Goal: Task Accomplishment & Management: Manage account settings

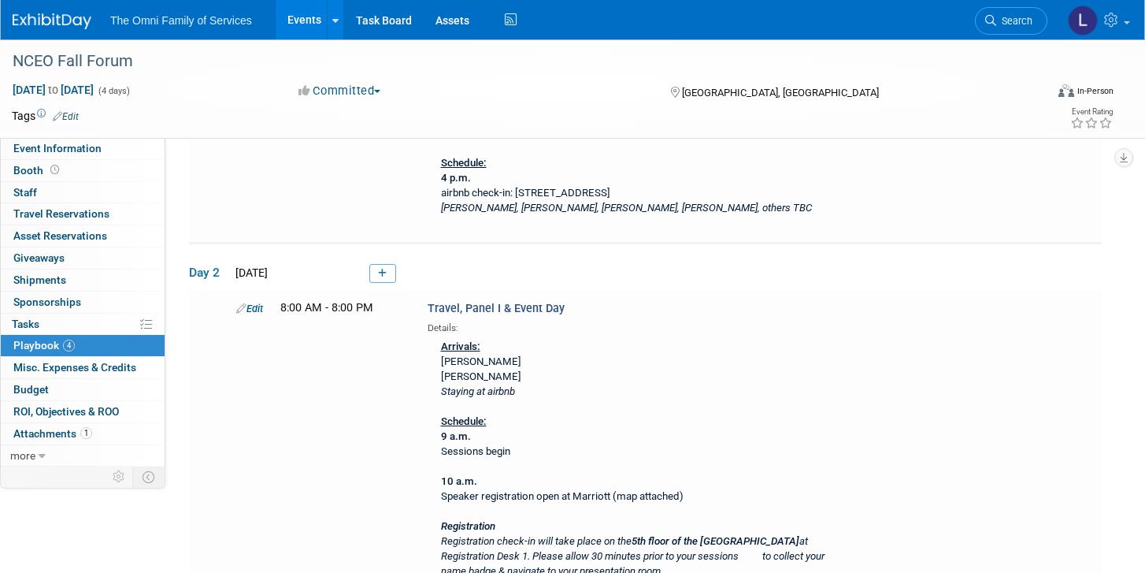
scroll to position [355, 0]
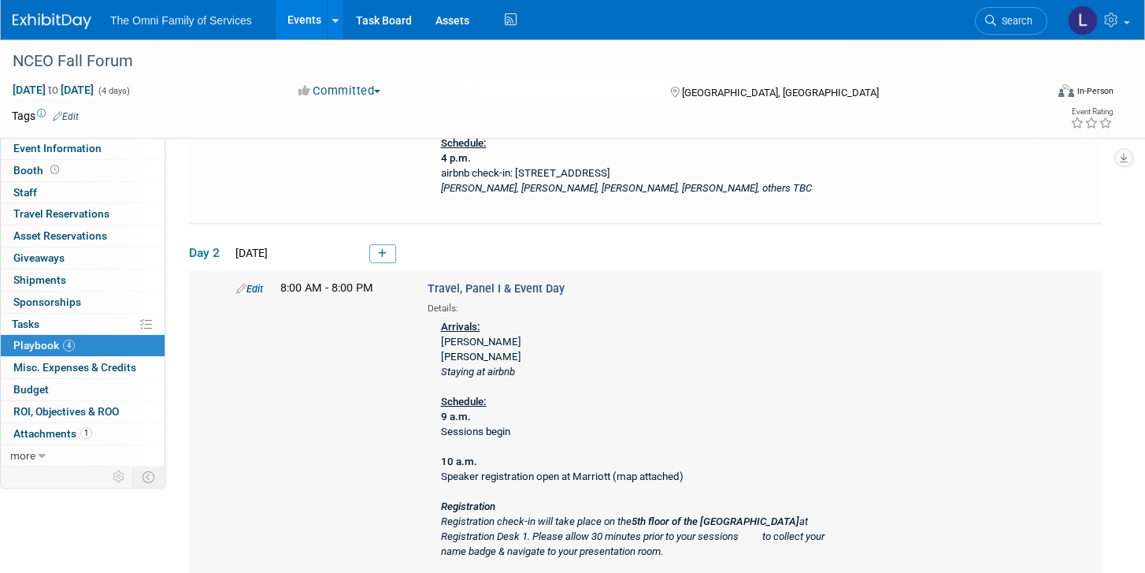
click at [263, 288] on link "Edit" at bounding box center [249, 289] width 27 height 12
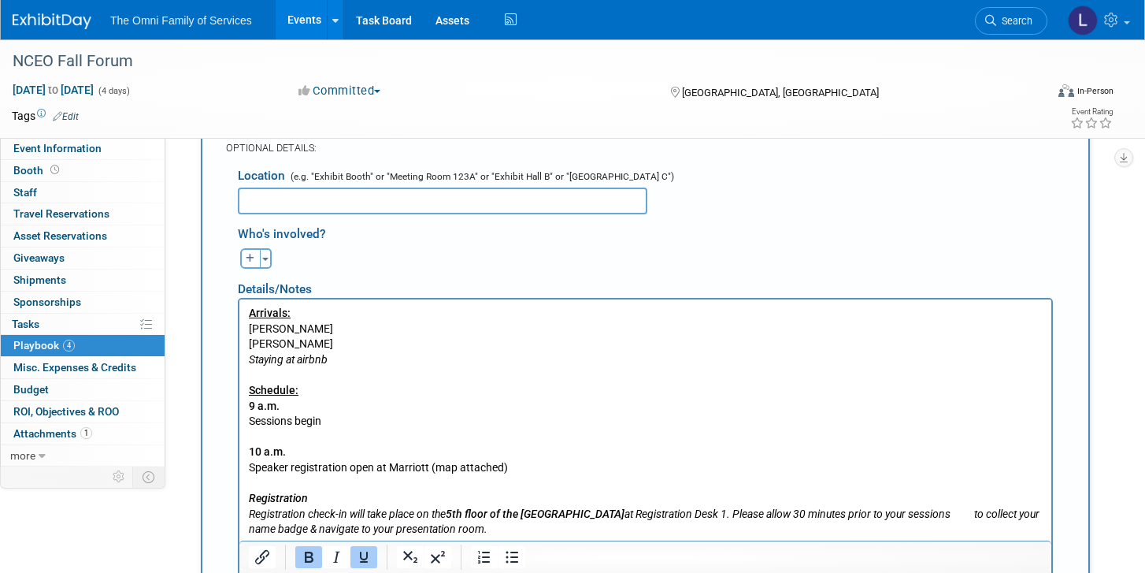
scroll to position [775, 0]
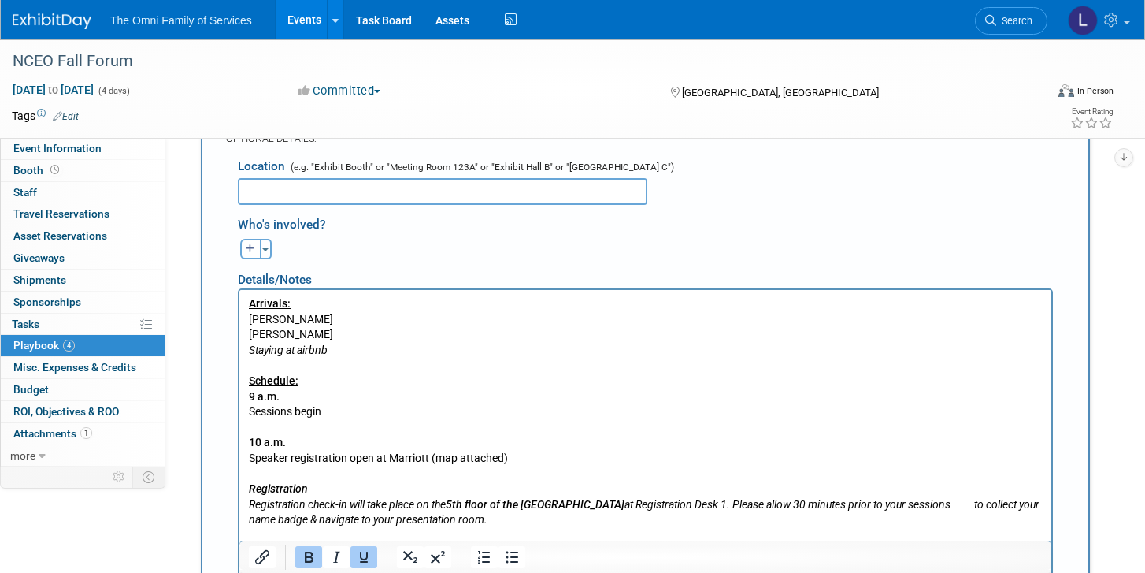
click at [365, 345] on p "Arrivals: [PERSON_NAME] [PERSON_NAME] Staying at airbnb Schedule: 9 a.m. Sessio…" at bounding box center [646, 458] width 794 height 324
click at [350, 335] on p "Arrivals: [PERSON_NAME] [PERSON_NAME] Staying at airbnb Schedule: 9 a.m. Sessio…" at bounding box center [646, 458] width 794 height 324
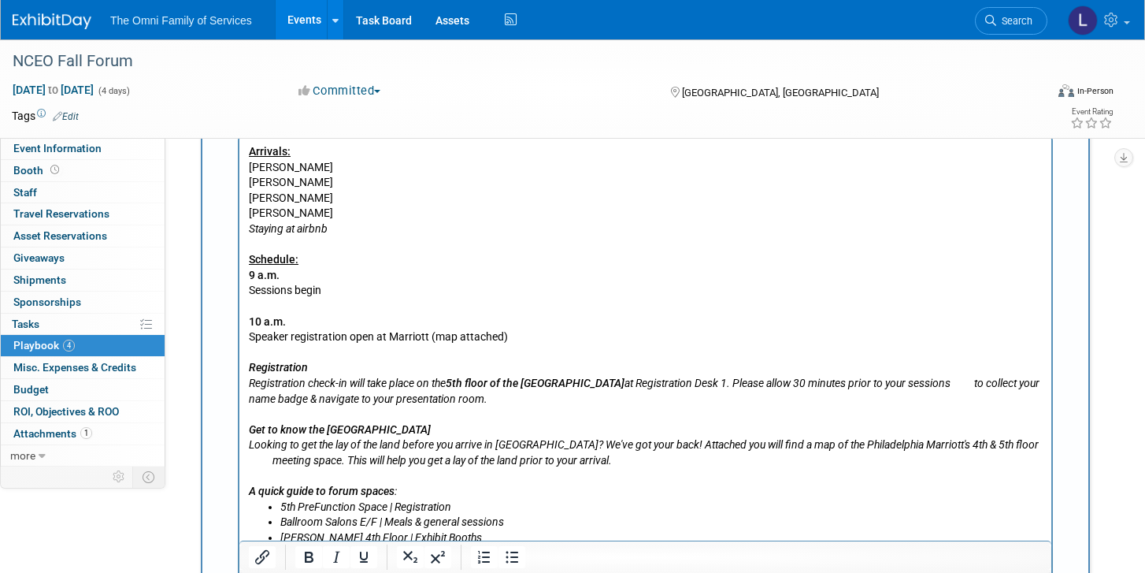
scroll to position [925, 0]
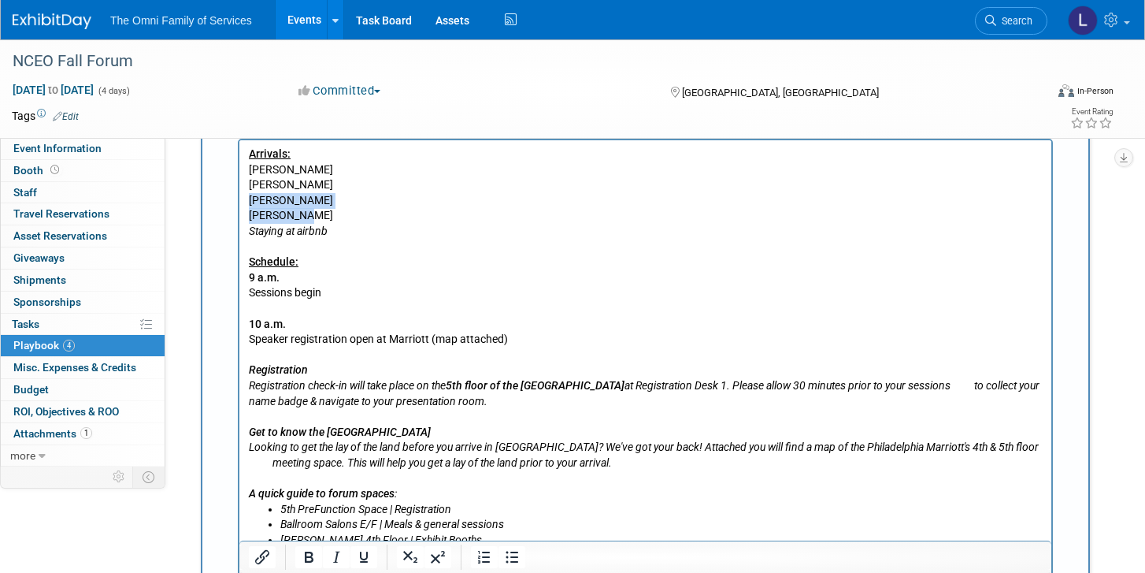
drag, startPoint x: 315, startPoint y: 213, endPoint x: 236, endPoint y: 204, distance: 79.2
click at [239, 204] on html "Arrivals: [PERSON_NAME] [PERSON_NAME] [PERSON_NAME] [PERSON_NAME] Staying at ai…" at bounding box center [645, 567] width 812 height 855
copy body "[PERSON_NAME] [PERSON_NAME]"
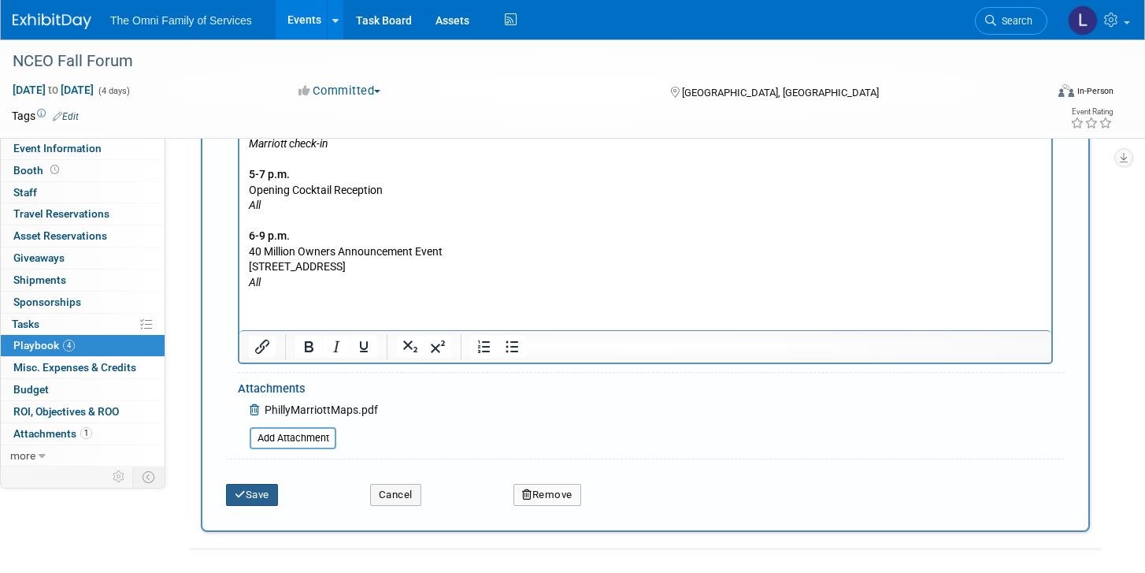
click at [259, 497] on button "Save" at bounding box center [252, 495] width 52 height 22
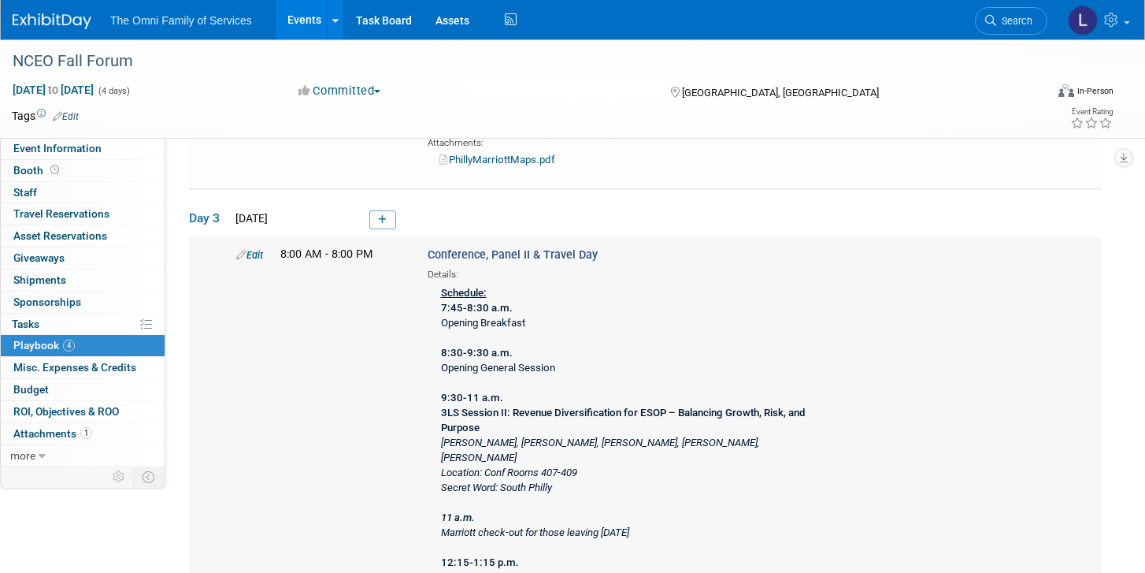
click at [247, 249] on link "Edit" at bounding box center [249, 255] width 27 height 12
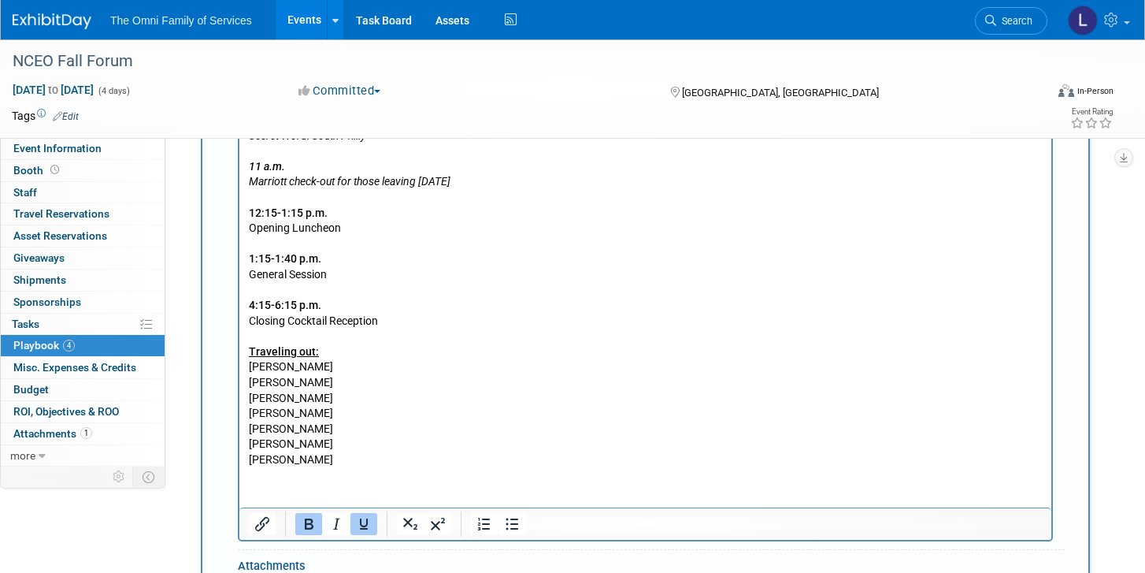
scroll to position [2195, 0]
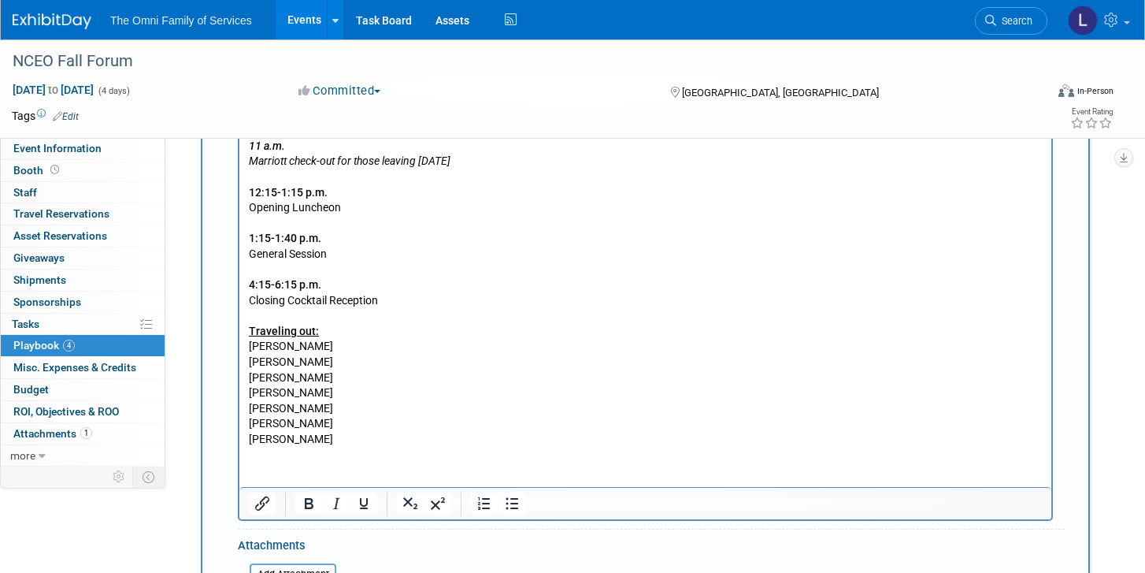
click at [337, 364] on p "Schedule: 7:45-8:30 a.m. Opening Breakfast 8:30-9:30 a.m. Opening General Sessi…" at bounding box center [646, 193] width 794 height 510
drag, startPoint x: 328, startPoint y: 333, endPoint x: 250, endPoint y: 333, distance: 78.0
click at [250, 333] on p "Schedule: 7:45-8:30 a.m. Opening Breakfast 8:30-9:30 a.m. Opening General Sessi…" at bounding box center [646, 193] width 794 height 510
click at [340, 360] on p "Schedule: 7:45-8:30 a.m. Opening Breakfast 8:30-9:30 a.m. Opening General Sessi…" at bounding box center [646, 193] width 794 height 510
click at [347, 348] on p "Schedule: 7:45-8:30 a.m. Opening Breakfast 8:30-9:30 a.m. Opening General Sessi…" at bounding box center [646, 193] width 794 height 510
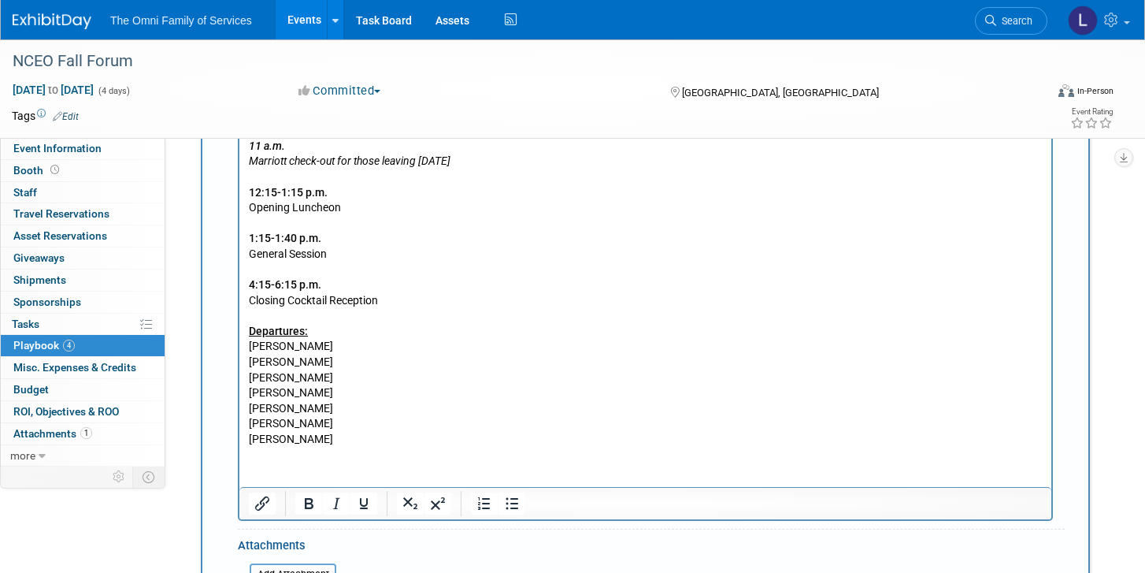
click at [339, 396] on p "Schedule: 7:45-8:30 a.m. Opening Breakfast 8:30-9:30 a.m. Opening General Sessi…" at bounding box center [646, 193] width 794 height 510
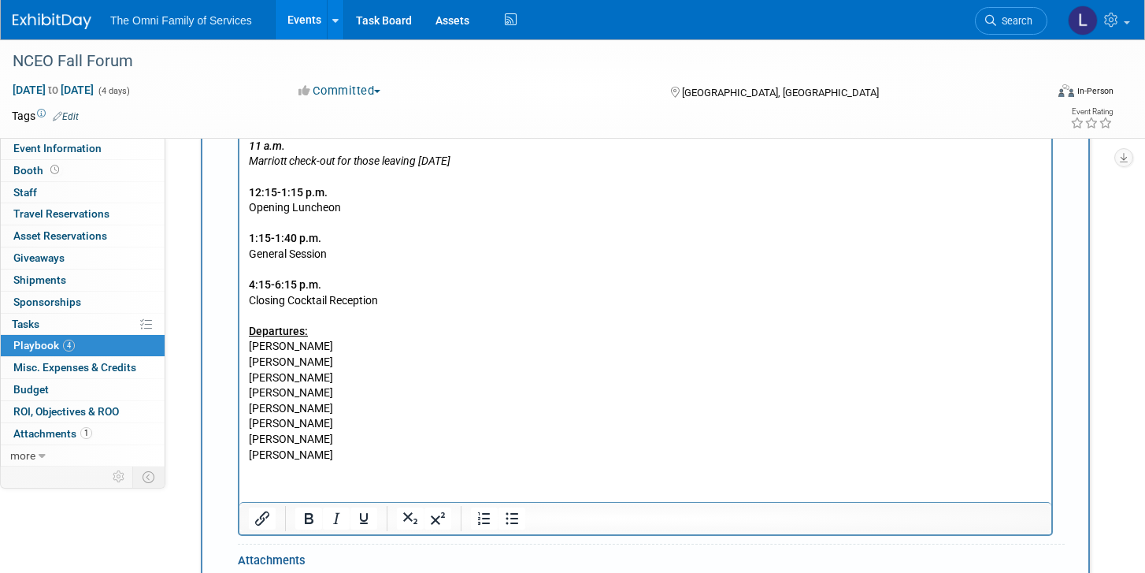
click at [328, 343] on p "Schedule: 7:45-8:30 a.m. Opening Breakfast 8:30-9:30 a.m. Opening General Sessi…" at bounding box center [646, 161] width 794 height 447
click at [248, 352] on body "Schedule: 7:45-8:30 a.m. Opening Breakfast 8:30-9:30 a.m. Opening General Sessi…" at bounding box center [645, 200] width 795 height 525
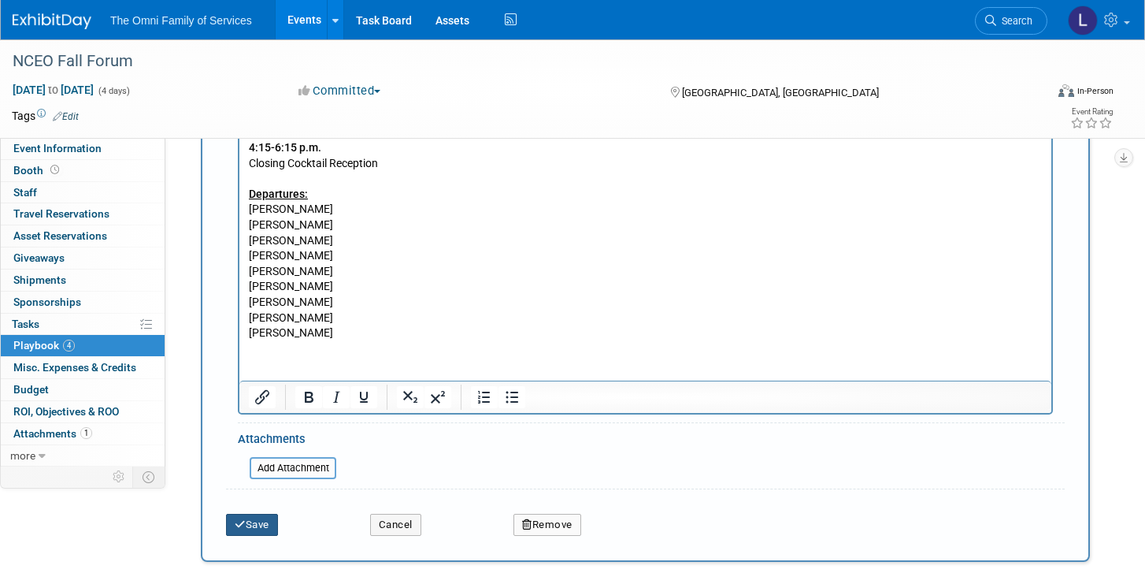
click at [249, 526] on button "Save" at bounding box center [252, 524] width 52 height 22
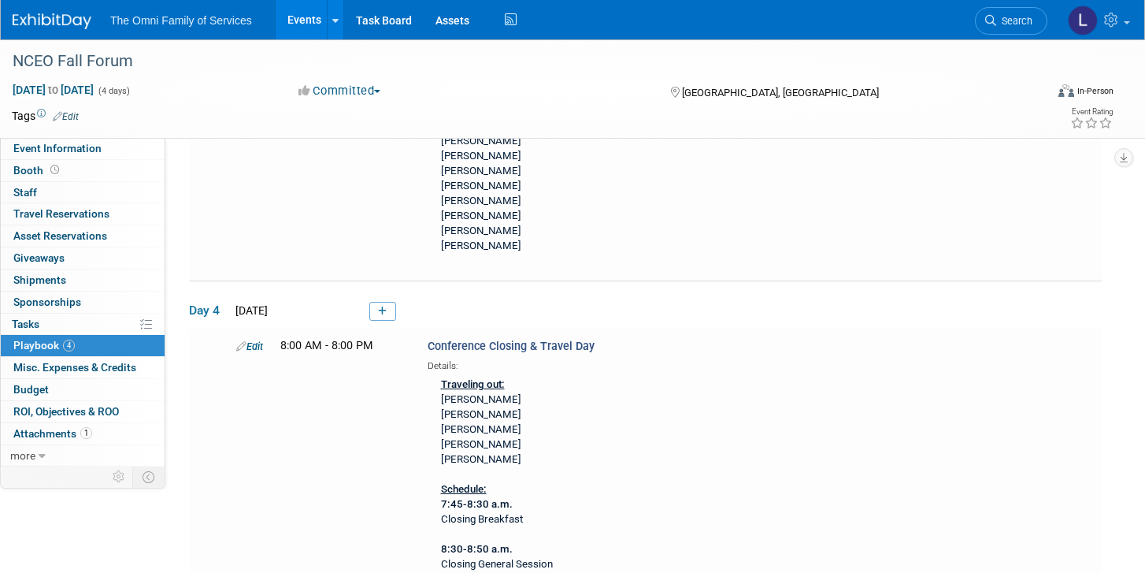
scroll to position [2043, 0]
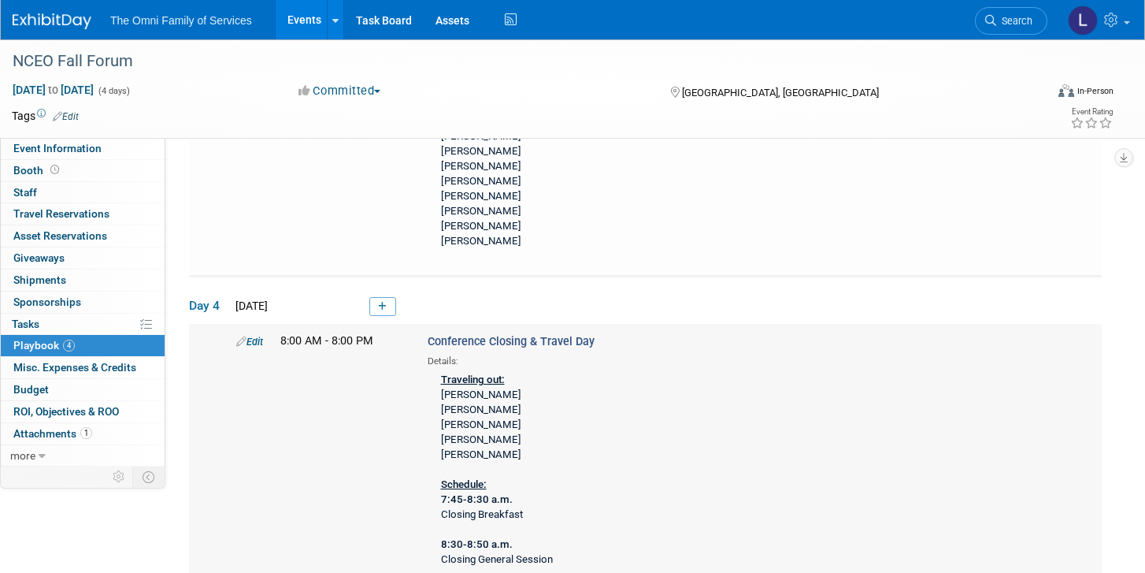
click at [250, 335] on link "Edit" at bounding box center [249, 341] width 27 height 12
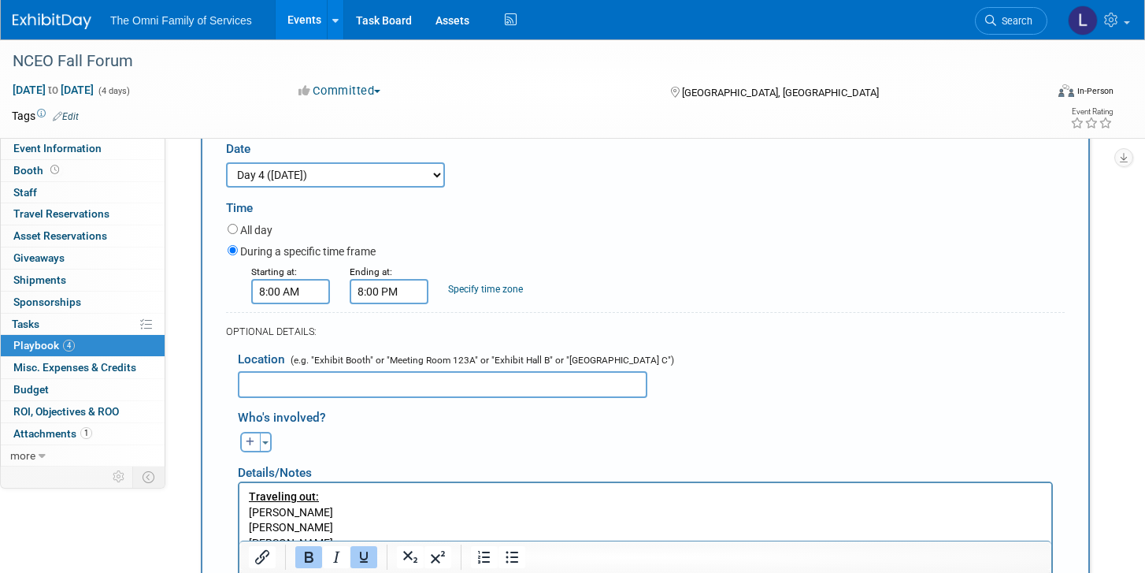
scroll to position [2330, 0]
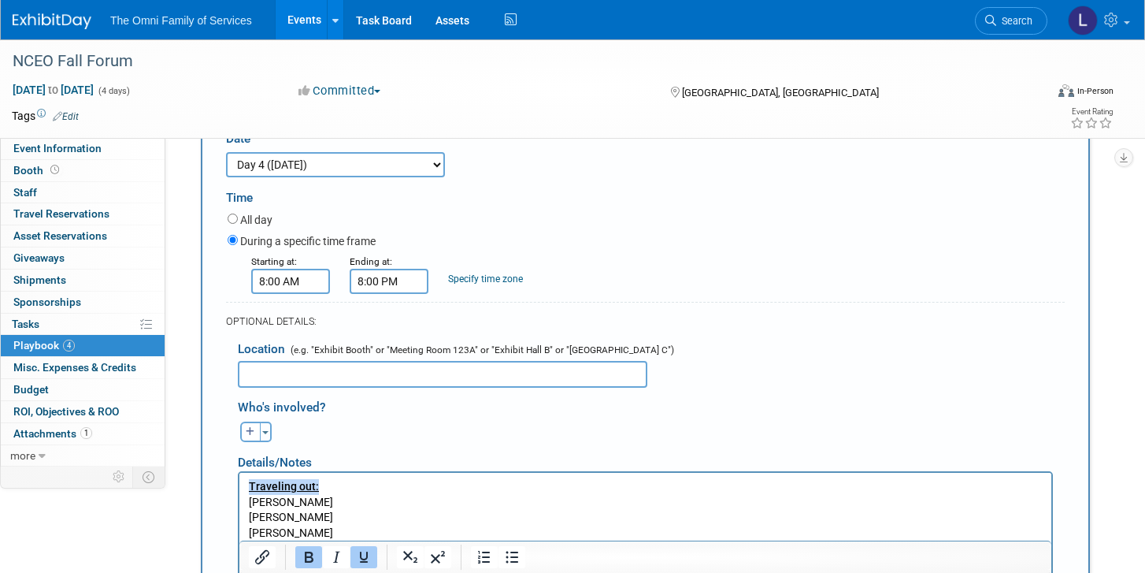
drag, startPoint x: 321, startPoint y: 489, endPoint x: 195, endPoint y: 484, distance: 126.9
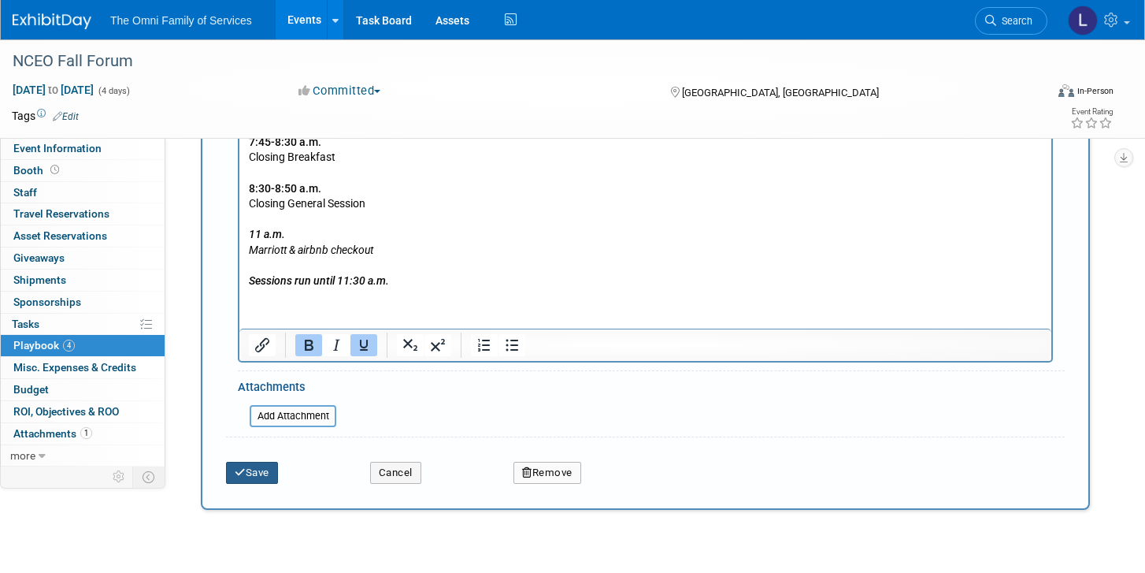
click at [254, 462] on button "Save" at bounding box center [252, 473] width 52 height 22
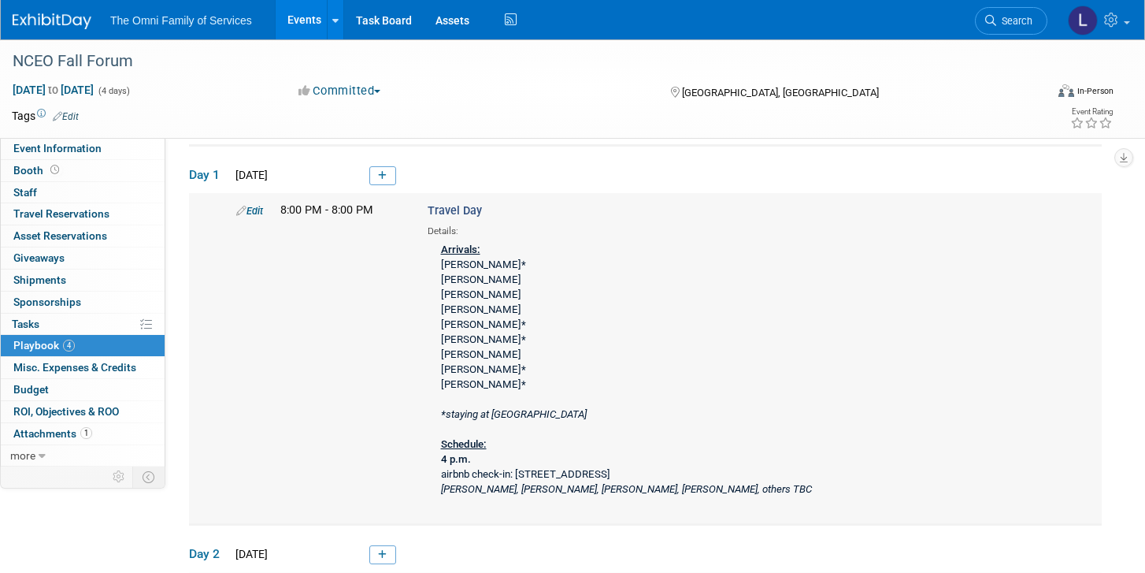
scroll to position [55, 0]
click at [258, 213] on link "Edit" at bounding box center [249, 210] width 27 height 12
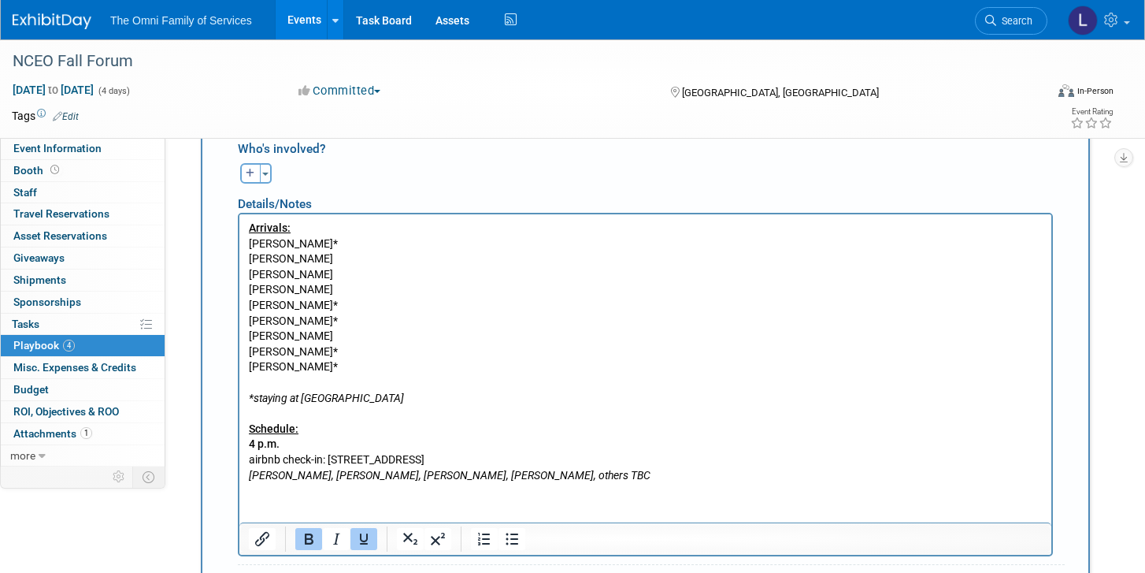
scroll to position [500, 0]
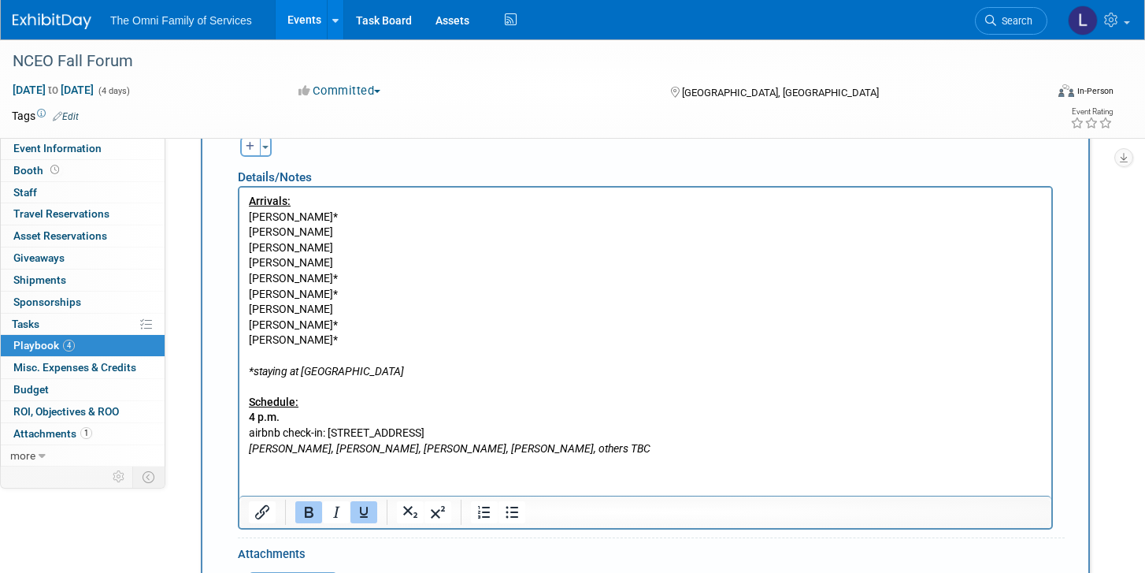
click at [358, 313] on p "Arrivals: [PERSON_NAME]* [PERSON_NAME] [PERSON_NAME] [PERSON_NAME] [PERSON_NAME…" at bounding box center [646, 325] width 794 height 262
click at [342, 337] on p "Arrivals: [PERSON_NAME]* [PERSON_NAME] [PERSON_NAME] [PERSON_NAME] [PERSON_NAME…" at bounding box center [646, 325] width 794 height 262
click at [337, 238] on p "Arrivals: [PERSON_NAME]* [PERSON_NAME] [PERSON_NAME] [PERSON_NAME] [PERSON_NAME…" at bounding box center [646, 325] width 794 height 262
click at [328, 276] on p "Arrivals: [PERSON_NAME]* [PERSON_NAME] [PERSON_NAME] [PERSON_NAME] [PERSON_NAME…" at bounding box center [646, 325] width 794 height 262
click at [337, 328] on p "Arrivals: [PERSON_NAME]* [PERSON_NAME] [PERSON_NAME] [PERSON_NAME] [PERSON_NAME…" at bounding box center [646, 325] width 794 height 262
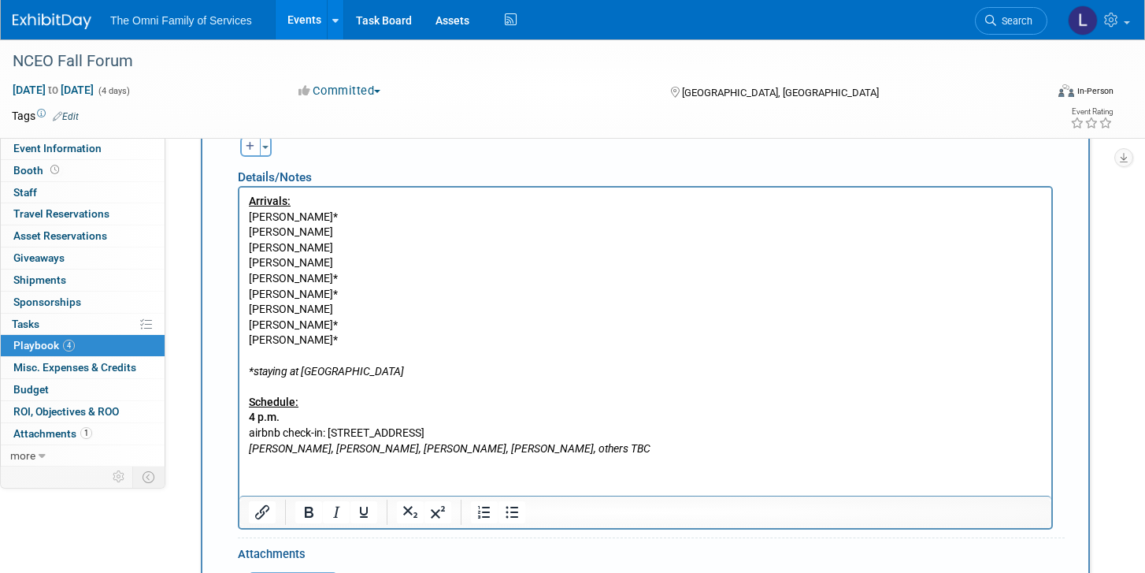
click at [340, 343] on p "Arrivals: [PERSON_NAME]* [PERSON_NAME] [PERSON_NAME] [PERSON_NAME] [PERSON_NAME…" at bounding box center [646, 325] width 794 height 262
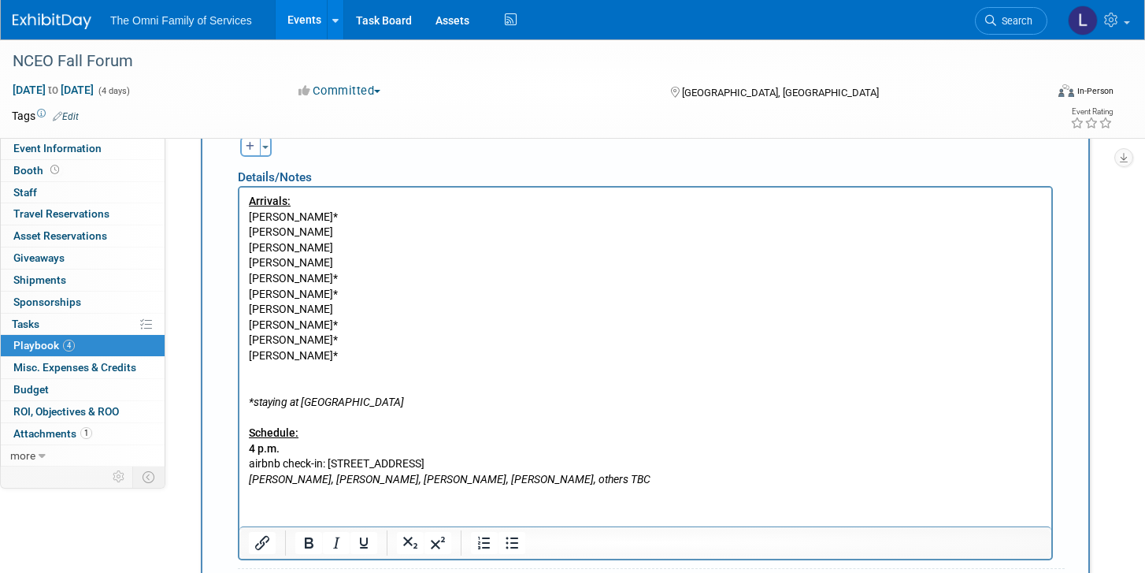
click at [332, 380] on p "*staying at Marriott Schedule: 4 p.m. airbnb check-in: [STREET_ADDRESS] [PERSON…" at bounding box center [646, 426] width 794 height 124
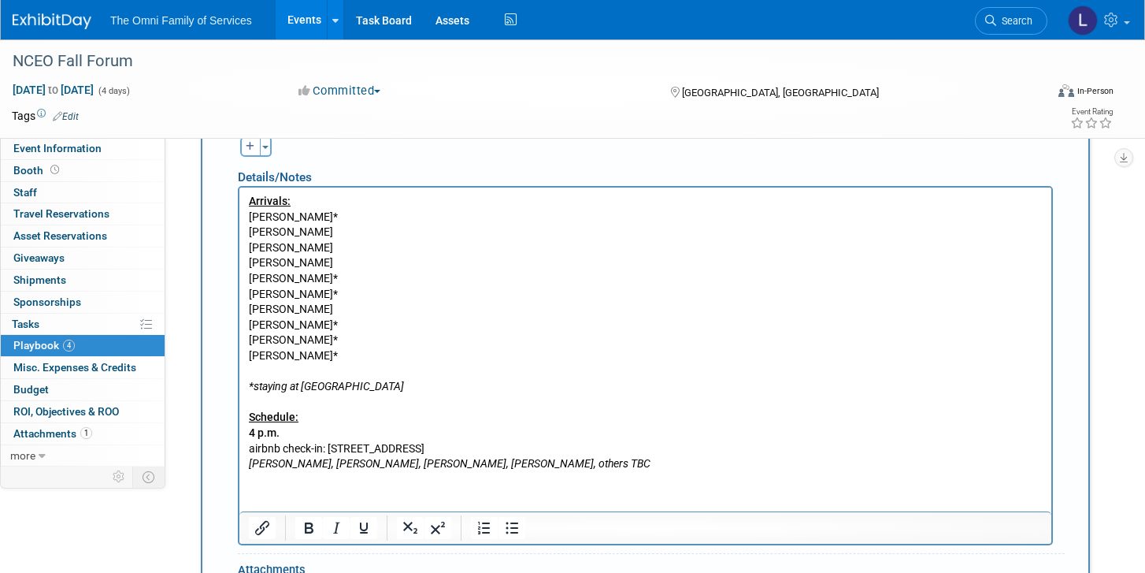
click at [328, 322] on p "Arrivals: [PERSON_NAME]* [PERSON_NAME] [PERSON_NAME] [PERSON_NAME] [PERSON_NAME…" at bounding box center [646, 271] width 794 height 154
click at [346, 278] on p "Arrivals: [PERSON_NAME]* [PERSON_NAME] [PERSON_NAME] [PERSON_NAME] [PERSON_NAME…" at bounding box center [646, 271] width 794 height 154
click at [339, 242] on p "Arrivals: [PERSON_NAME]* [PERSON_NAME] [PERSON_NAME] [PERSON_NAME] [PERSON_NAME…" at bounding box center [646, 271] width 794 height 154
click at [335, 265] on p "Arrivals: [PERSON_NAME]* [PERSON_NAME] [PERSON_NAME] [PERSON_NAME] [PERSON_NAME…" at bounding box center [646, 271] width 794 height 154
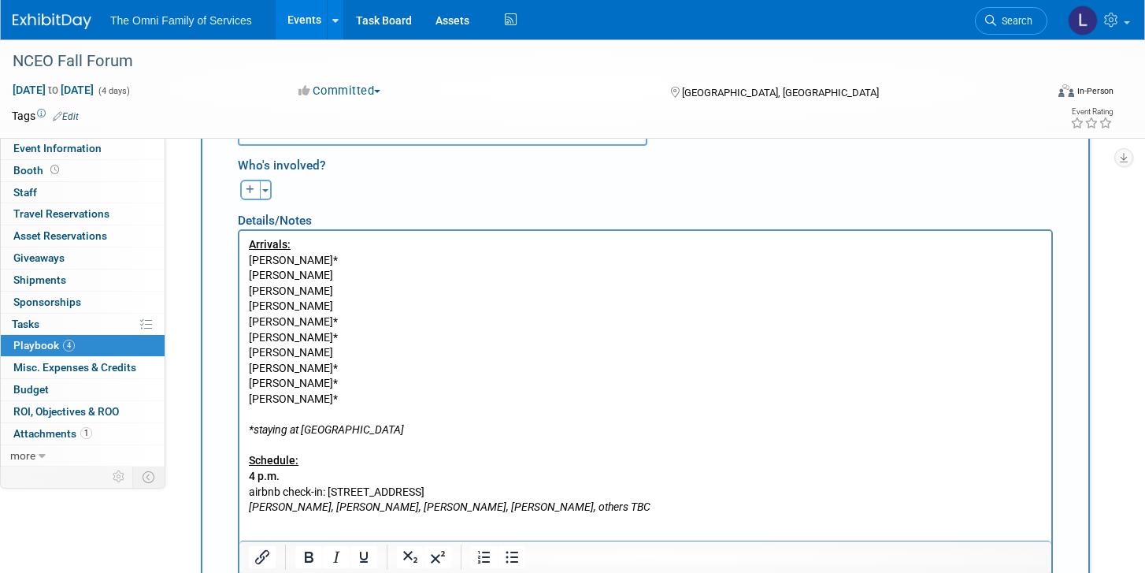
scroll to position [469, 0]
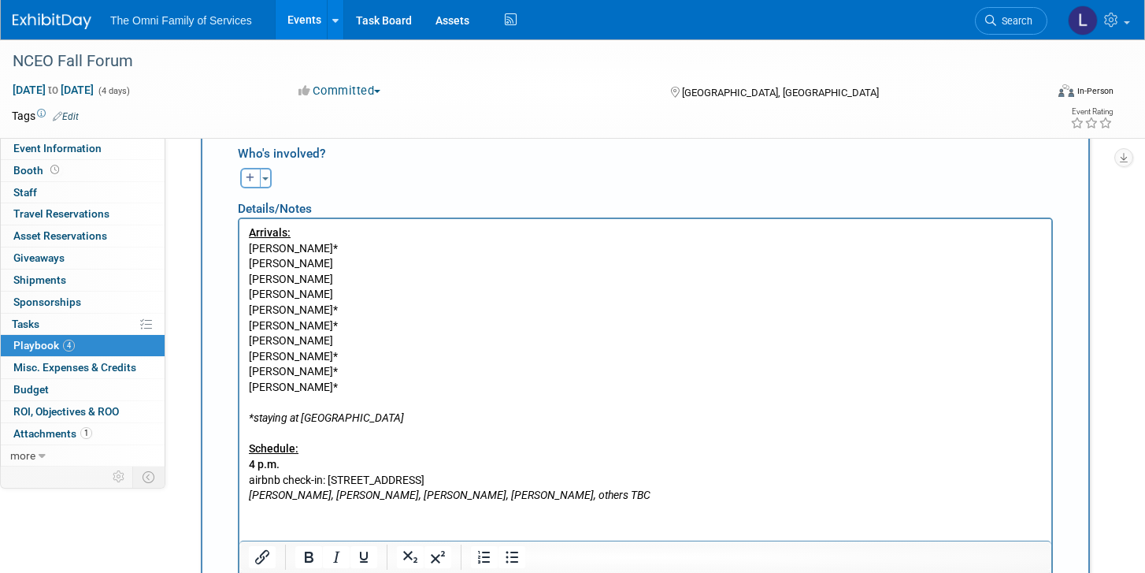
click at [306, 248] on p "Arrivals: [PERSON_NAME]* [PERSON_NAME] [PERSON_NAME] [PERSON_NAME] [PERSON_NAME…" at bounding box center [646, 302] width 794 height 154
click at [312, 258] on p "Arrivals: [PERSON_NAME]* [PERSON_NAME] [PERSON_NAME] [PERSON_NAME] [PERSON_NAME…" at bounding box center [646, 302] width 794 height 154
click at [314, 248] on p "Arrivals: [PERSON_NAME]* [PERSON_NAME] [PERSON_NAME] [PERSON_NAME] [PERSON_NAME…" at bounding box center [646, 302] width 794 height 154
click at [324, 254] on p "Arrivals: [PERSON_NAME]* [PERSON_NAME] [PERSON_NAME] [PERSON_NAME] [PERSON_NAME…" at bounding box center [646, 302] width 794 height 154
click at [323, 282] on p "Arrivals: [PERSON_NAME]* [PERSON_NAME] [PERSON_NAME] [PERSON_NAME] [PERSON_NAME…" at bounding box center [646, 302] width 794 height 154
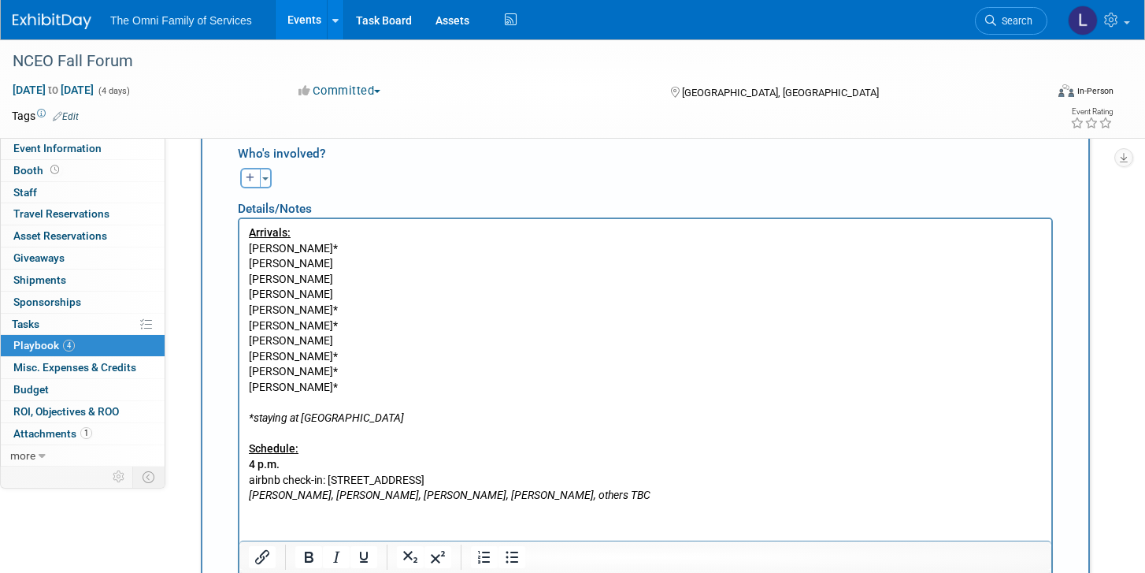
click at [333, 324] on p "Arrivals: [PERSON_NAME]* [PERSON_NAME] [PERSON_NAME] [PERSON_NAME] [PERSON_NAME…" at bounding box center [646, 302] width 794 height 154
click at [334, 342] on p "Arrivals: [PERSON_NAME]* [PERSON_NAME] [PERSON_NAME] [PERSON_NAME] [PERSON_NAME…" at bounding box center [646, 302] width 794 height 154
click at [339, 353] on p "Arrivals: [PERSON_NAME]* [PERSON_NAME] [PERSON_NAME] [PERSON_NAME] [PERSON_NAME…" at bounding box center [646, 302] width 794 height 154
click at [343, 366] on p "Arrivals: [PERSON_NAME]* [PERSON_NAME] [PERSON_NAME] [PERSON_NAME] [PERSON_NAME…" at bounding box center [646, 302] width 794 height 154
click at [344, 382] on p "[PERSON_NAME]*" at bounding box center [646, 388] width 794 height 16
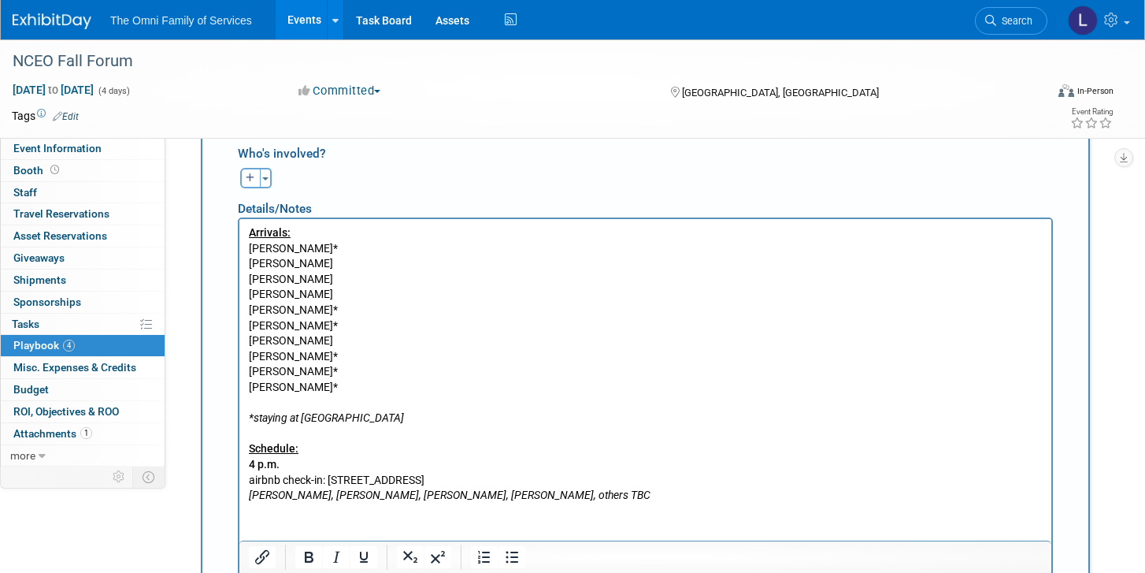
click at [344, 367] on p "Arrivals: [PERSON_NAME]* [PERSON_NAME] [PERSON_NAME] [PERSON_NAME] [PERSON_NAME…" at bounding box center [646, 302] width 794 height 154
click at [340, 342] on p "Arrivals: [PERSON_NAME]* [PERSON_NAME] [PERSON_NAME] [PERSON_NAME] [PERSON_NAME…" at bounding box center [646, 302] width 794 height 154
click at [336, 377] on p "Arrivals: [PERSON_NAME]* [PERSON_NAME] [PERSON_NAME] [PERSON_NAME] [PERSON_NAME…" at bounding box center [646, 302] width 794 height 154
click at [331, 317] on p "Arrivals: [PERSON_NAME]* [PERSON_NAME] [PERSON_NAME] [PERSON_NAME] [PERSON_NAME…" at bounding box center [646, 302] width 794 height 154
click at [332, 270] on p "Arrivals: [PERSON_NAME]* [PERSON_NAME] [PERSON_NAME] [PERSON_NAME] [PERSON_NAME…" at bounding box center [646, 302] width 794 height 154
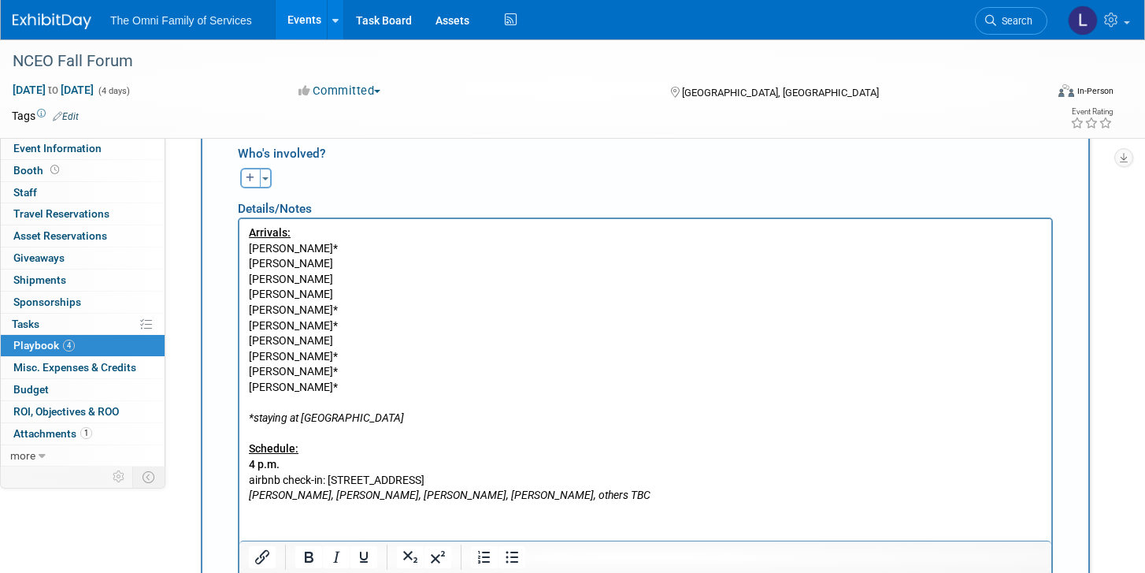
click at [332, 249] on p "Arrivals: [PERSON_NAME]* [PERSON_NAME] [PERSON_NAME] [PERSON_NAME] [PERSON_NAME…" at bounding box center [646, 302] width 794 height 154
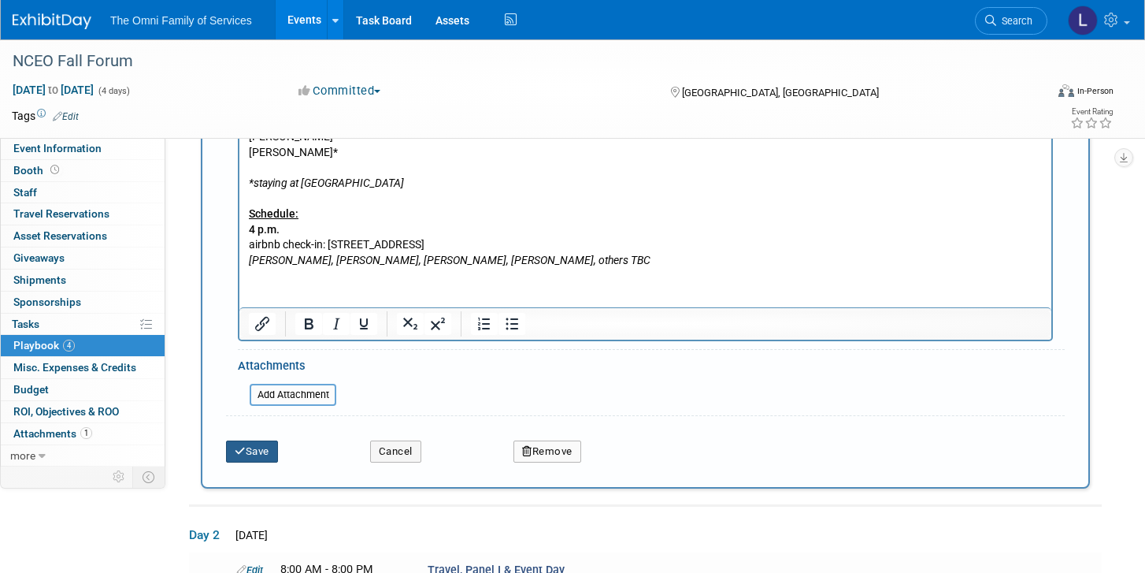
click at [269, 445] on button "Save" at bounding box center [252, 451] width 52 height 22
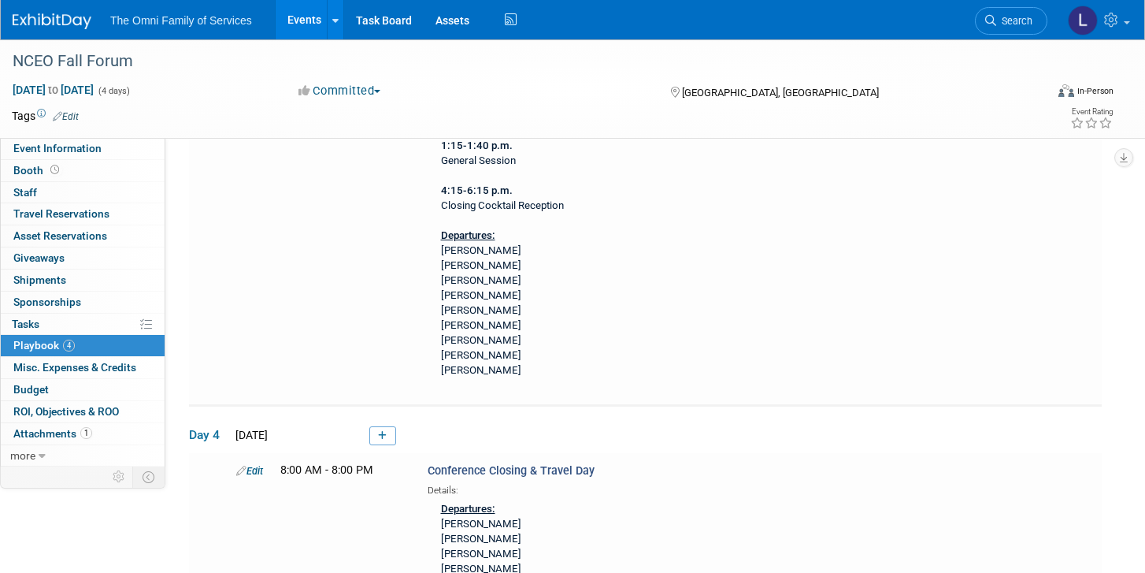
scroll to position [1944, 0]
click at [483, 308] on div "Schedule: 7:45-8:30 a.m. Opening Breakfast 8:30-9:30 a.m. Opening General Sessi…" at bounding box center [636, 101] width 417 height 564
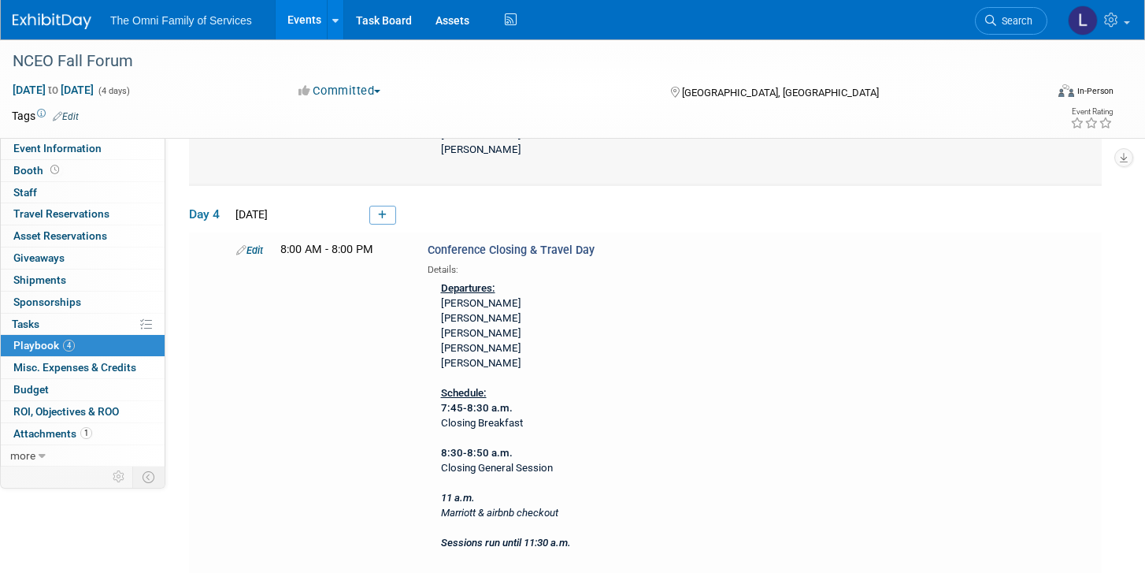
scroll to position [2167, 0]
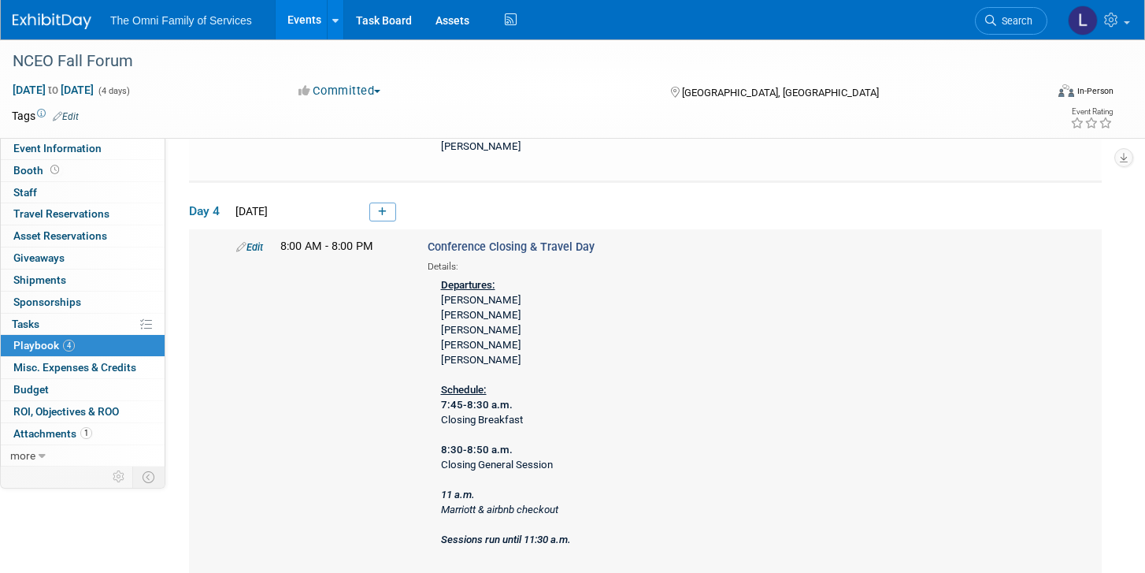
drag, startPoint x: 536, startPoint y: 344, endPoint x: 432, endPoint y: 286, distance: 119.9
click at [431, 284] on div "Departures: [PERSON_NAME] [PERSON_NAME] [PERSON_NAME] [PERSON_NAME] [PERSON_NAM…" at bounding box center [636, 413] width 417 height 280
click at [486, 315] on div "Departures: [PERSON_NAME] [PERSON_NAME] [PERSON_NAME] [PERSON_NAME] [PERSON_NAM…" at bounding box center [636, 413] width 417 height 280
click at [479, 298] on div "Departures: [PERSON_NAME] [PERSON_NAME] [PERSON_NAME] [PERSON_NAME] [PERSON_NAM…" at bounding box center [636, 413] width 417 height 280
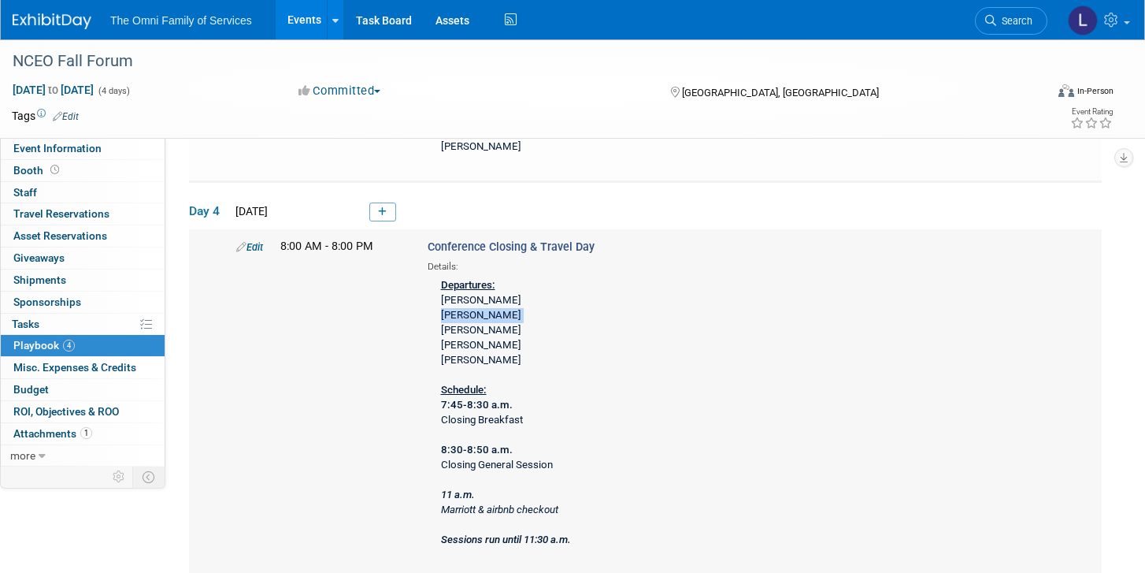
click at [479, 298] on div "Departures: [PERSON_NAME] [PERSON_NAME] [PERSON_NAME] [PERSON_NAME] [PERSON_NAM…" at bounding box center [636, 413] width 417 height 280
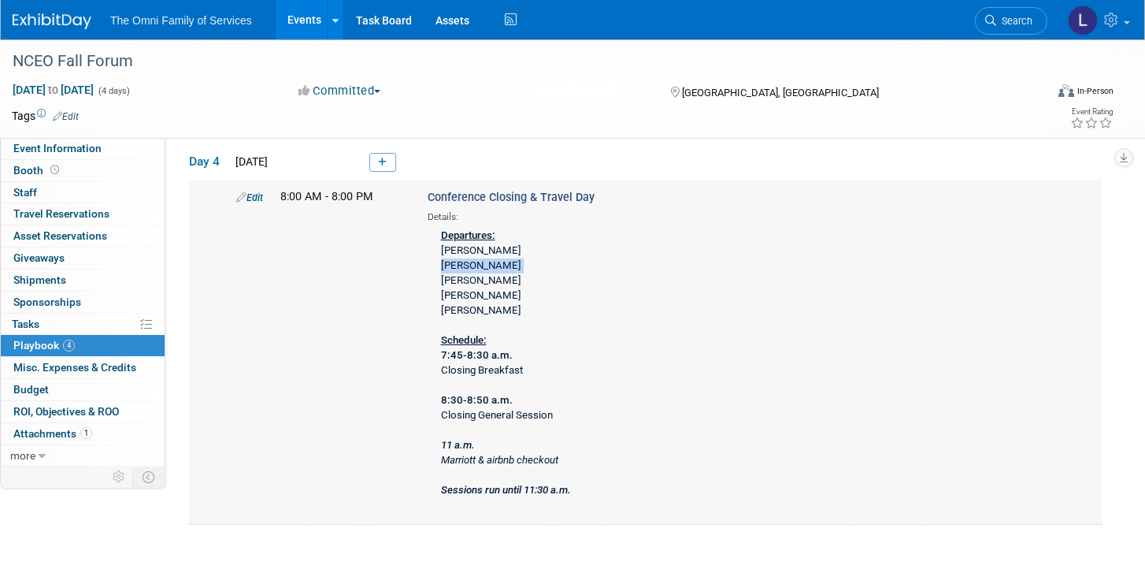
scroll to position [2220, 0]
